Goal: Information Seeking & Learning: Learn about a topic

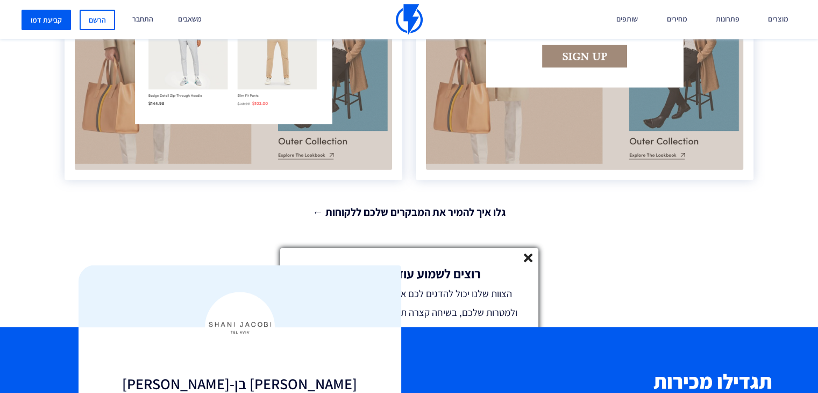
scroll to position [2144, 0]
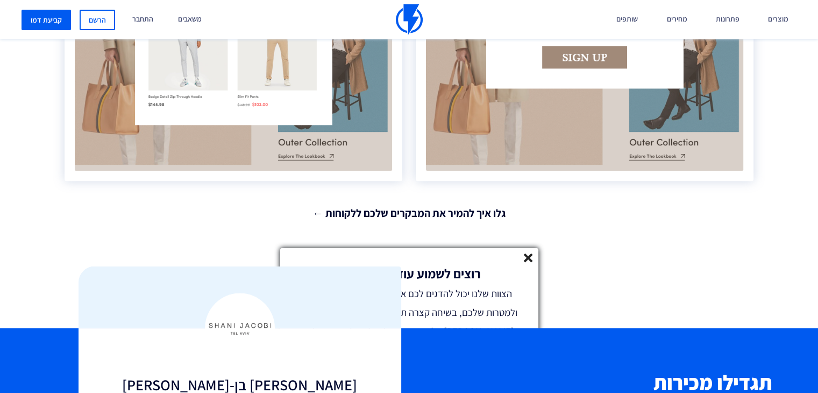
click at [529, 258] on line at bounding box center [528, 258] width 8 height 8
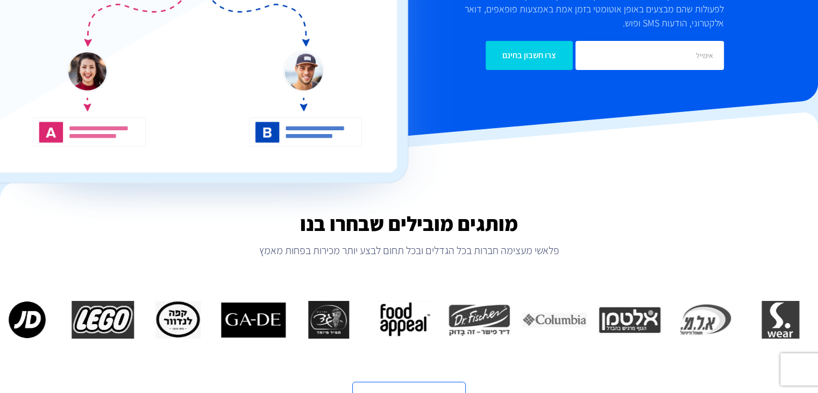
scroll to position [0, 0]
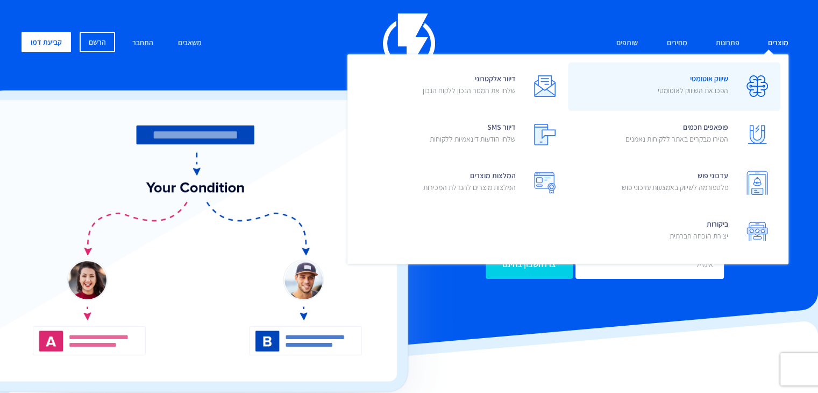
click at [712, 85] on p "הפכו את השיווק לאוטומטי" at bounding box center [693, 90] width 70 height 11
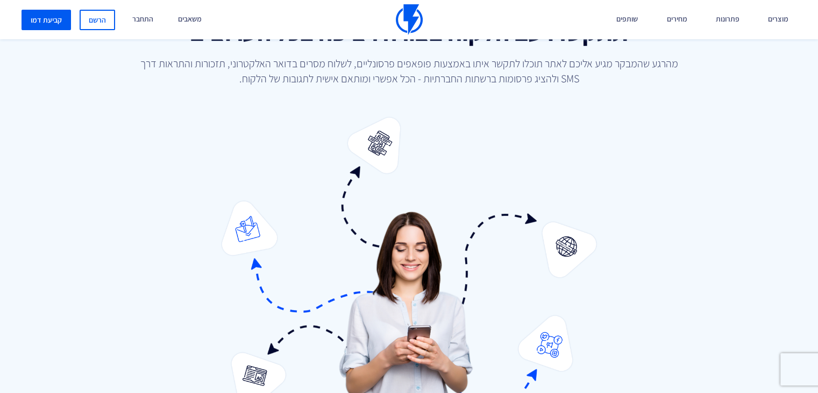
scroll to position [1022, 0]
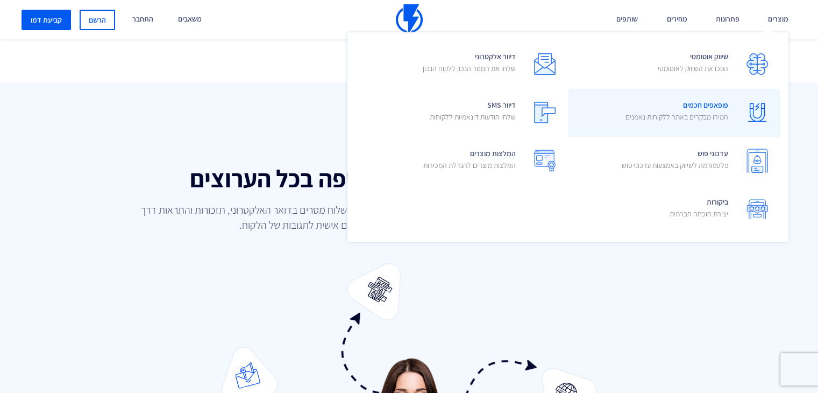
click at [698, 107] on span "פופאפים חכמים המירו מבקרים באתר ללקוחות נאמנים" at bounding box center [676, 112] width 103 height 31
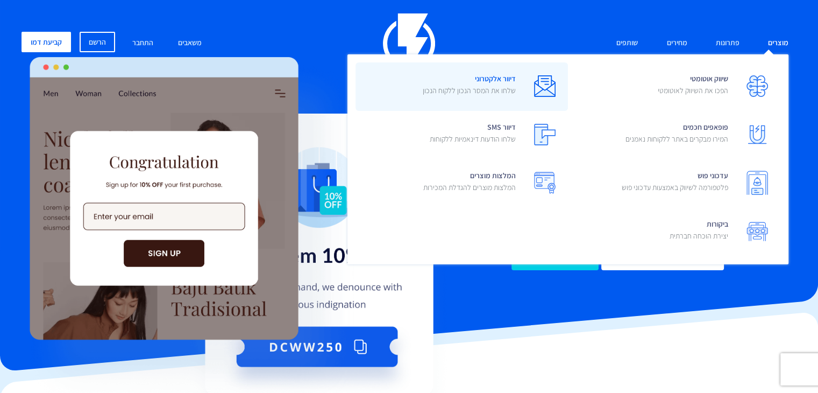
click at [475, 91] on p "שלחו את המסר הנכון ללקוח הנכון" at bounding box center [469, 90] width 93 height 11
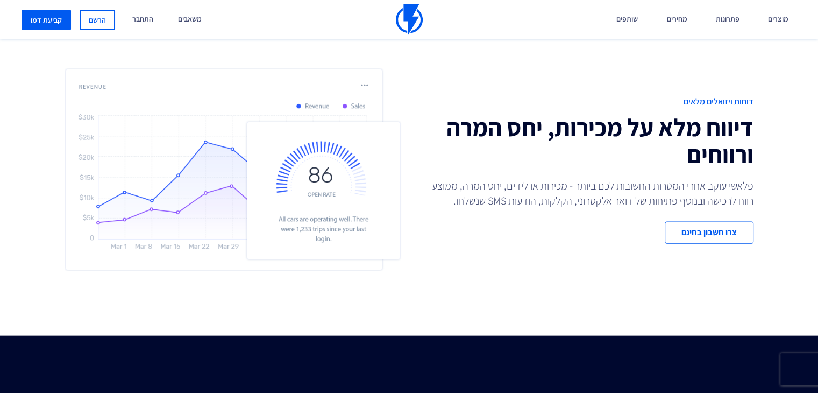
scroll to position [2312, 0]
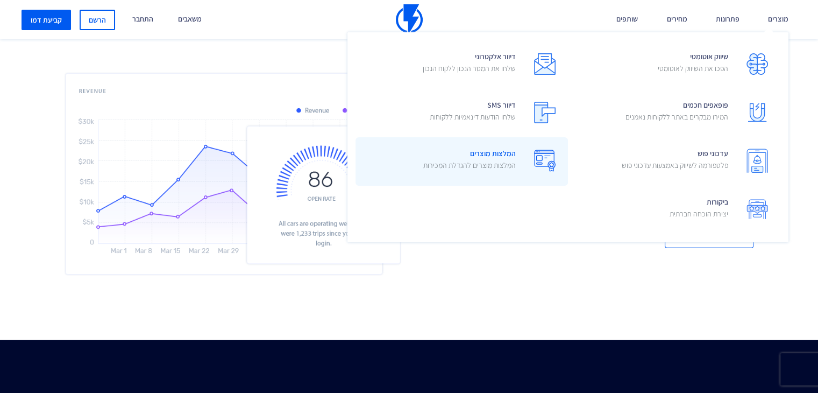
click at [504, 155] on span "המלצות מוצרים המלצות מוצרים להגדלת המכירות" at bounding box center [469, 160] width 92 height 31
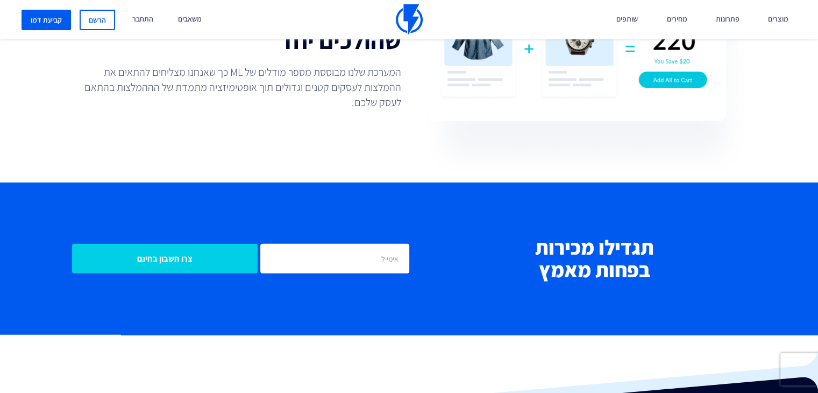
scroll to position [2420, 0]
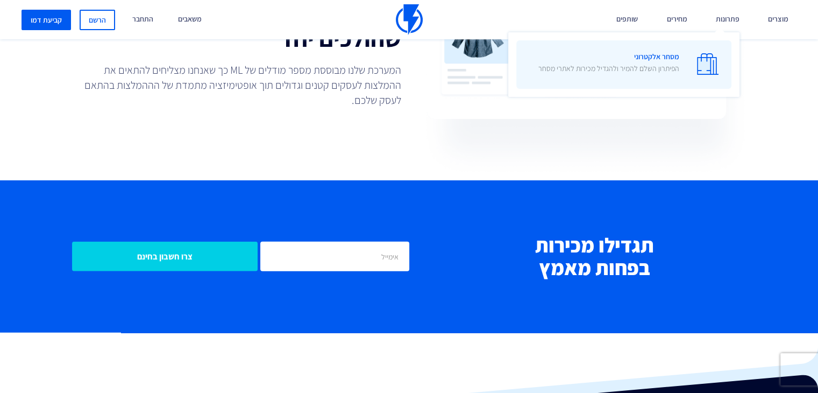
click at [658, 56] on span "מסחר אלקטרוני הפיתרון השלם להמיר ולהגדיל מכירות לאתרי מסחר" at bounding box center [608, 63] width 141 height 31
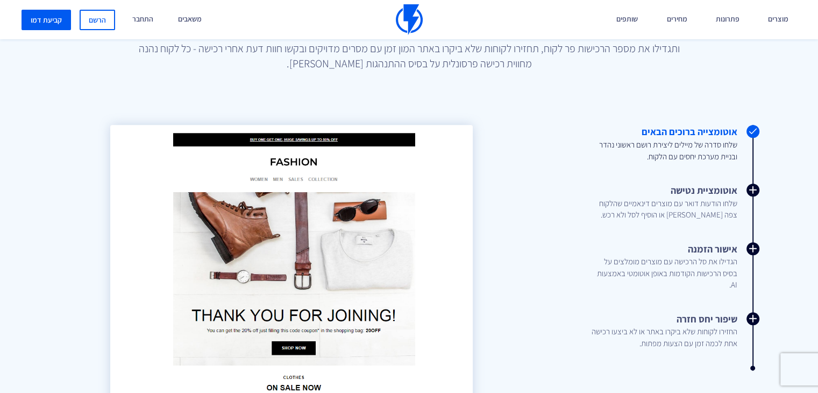
scroll to position [968, 0]
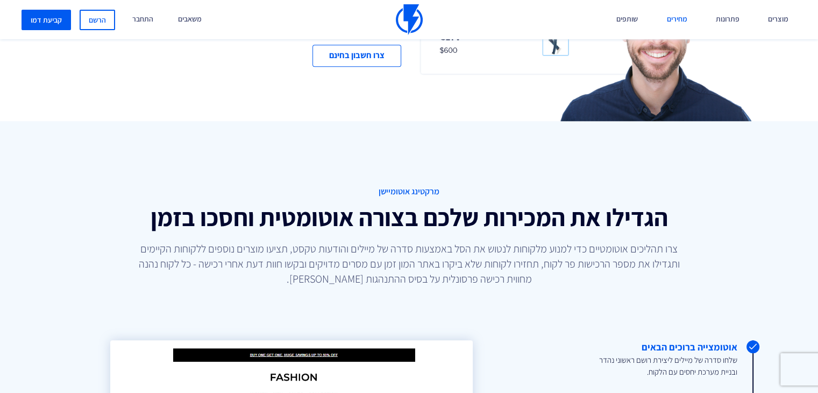
click at [676, 20] on link "מחירים" at bounding box center [676, 19] width 37 height 39
